Goal: Transaction & Acquisition: Purchase product/service

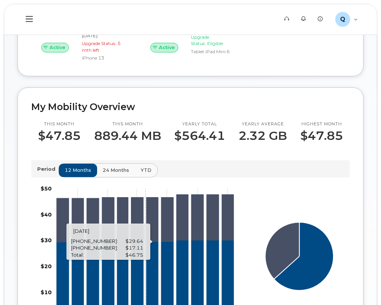
scroll to position [148, 0]
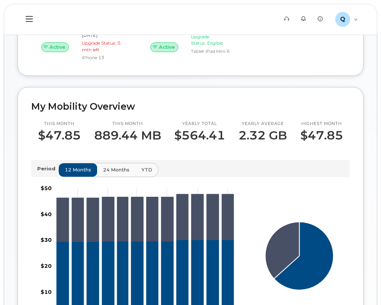
click at [116, 173] on span "24 months" at bounding box center [116, 169] width 26 height 7
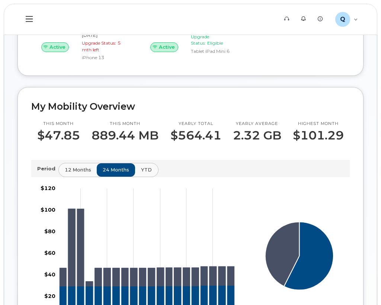
click at [144, 173] on span "YTD" at bounding box center [146, 169] width 11 height 7
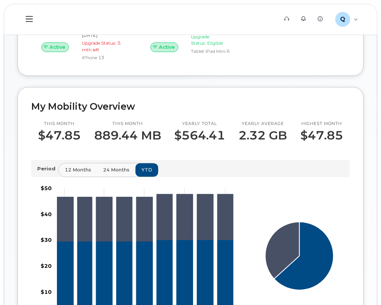
click at [122, 173] on span "24 months" at bounding box center [116, 169] width 26 height 7
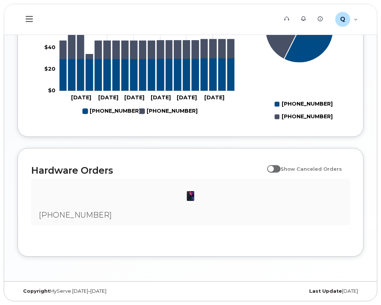
scroll to position [382, 0]
click at [275, 169] on span at bounding box center [273, 168] width 13 height 7
click at [273, 168] on input "Show Canceled Orders" at bounding box center [270, 165] width 6 height 6
click at [275, 169] on span at bounding box center [273, 168] width 13 height 7
click at [273, 168] on input "Show Canceled Orders" at bounding box center [270, 165] width 6 height 6
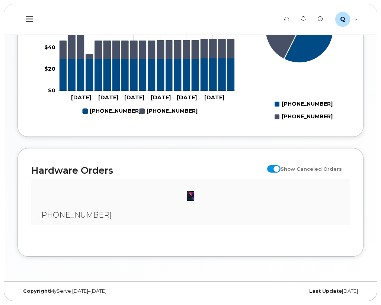
checkbox input "false"
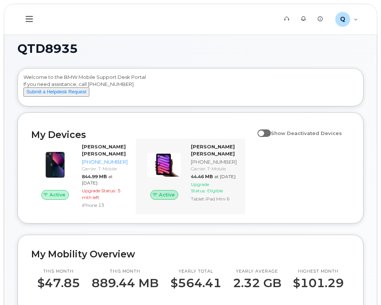
scroll to position [0, 0]
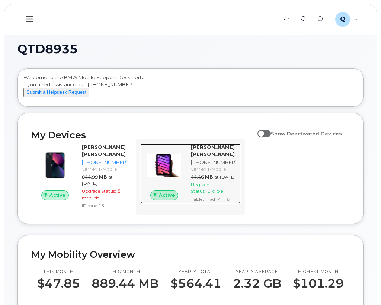
click at [168, 180] on img at bounding box center [164, 165] width 36 height 36
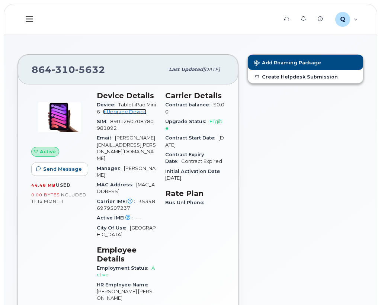
click at [138, 113] on link "+ Upgrade Device" at bounding box center [125, 112] width 44 height 6
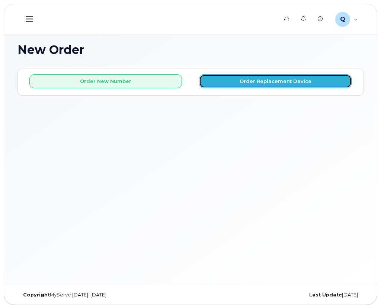
click at [253, 81] on button "Order Replacement Device" at bounding box center [275, 81] width 153 height 14
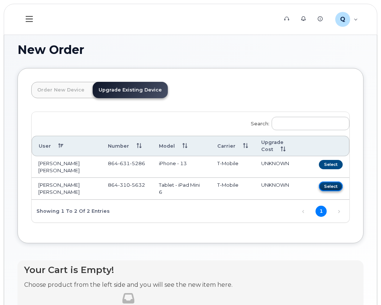
click at [335, 186] on button "Select" at bounding box center [331, 186] width 24 height 9
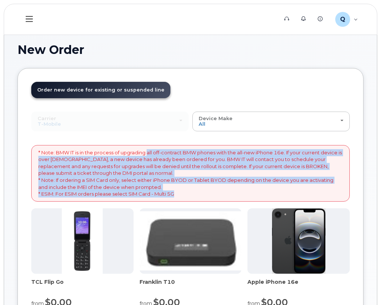
drag, startPoint x: 148, startPoint y: 153, endPoint x: 188, endPoint y: 196, distance: 58.7
click at [188, 196] on p "* Note: BMW IT is in the process of upgrading all off-contract BMW phones with …" at bounding box center [190, 173] width 304 height 48
click at [63, 165] on p "* Note: BMW IT is in the process of upgrading all off-contract BMW phones with …" at bounding box center [190, 173] width 304 height 48
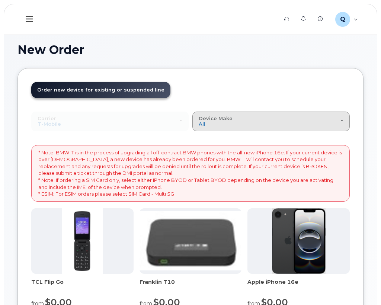
click at [262, 126] on div "Device Make All Cell Phone iPhone Modem" at bounding box center [271, 122] width 145 height 12
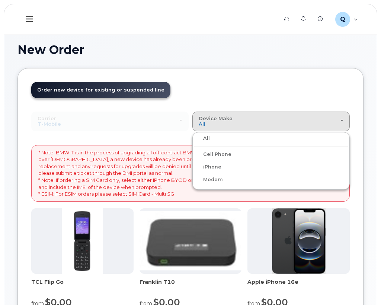
click at [217, 153] on label "Cell Phone" at bounding box center [212, 154] width 37 height 9
click at [0, 0] on input "Cell Phone" at bounding box center [0, 0] width 0 height 0
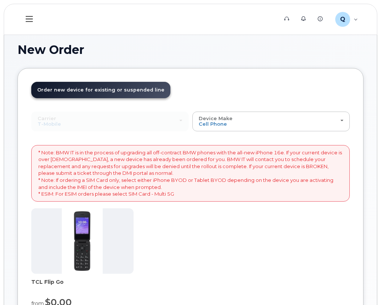
click at [237, 132] on div "Carrier Bell T-Mobile Bell T-Mobile Device Make All Cell Phone iPhone Modem All…" at bounding box center [190, 224] width 318 height 225
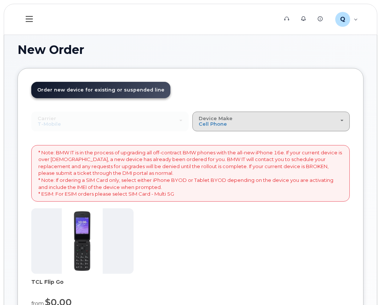
click at [238, 121] on div "Device Make All Cell Phone iPhone Modem" at bounding box center [271, 122] width 145 height 12
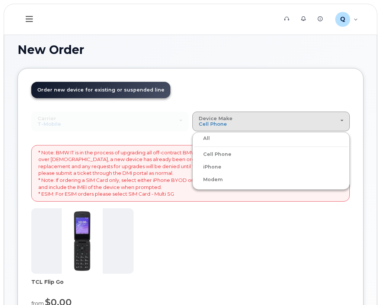
click at [211, 140] on div "All" at bounding box center [271, 138] width 154 height 9
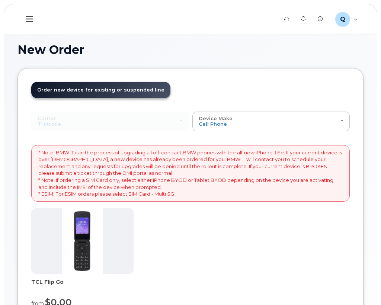
click at [65, 124] on div "Carrier Bell T-Mobile Bell T-Mobile" at bounding box center [109, 121] width 157 height 19
click at [89, 92] on span "Order new device for existing or suspended line" at bounding box center [100, 90] width 127 height 6
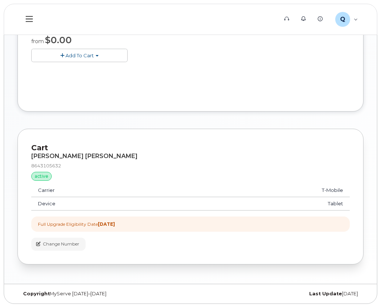
scroll to position [265, 0]
